Goal: Find specific page/section: Find specific page/section

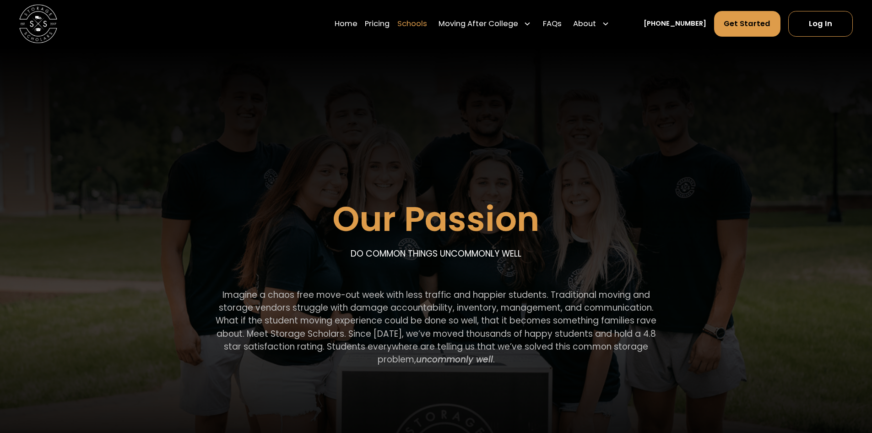
click at [425, 24] on link "Schools" at bounding box center [412, 24] width 30 height 27
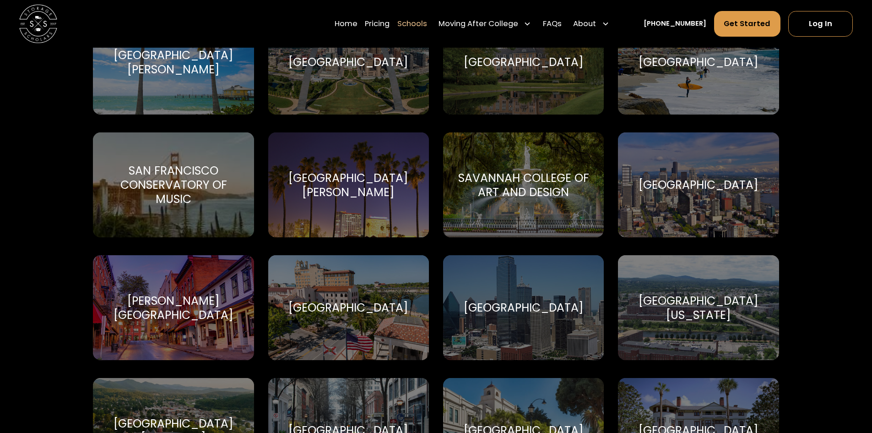
scroll to position [3419, 0]
click at [495, 300] on div "Southern Methodist University" at bounding box center [524, 307] width 120 height 14
